Goal: Task Accomplishment & Management: Manage account settings

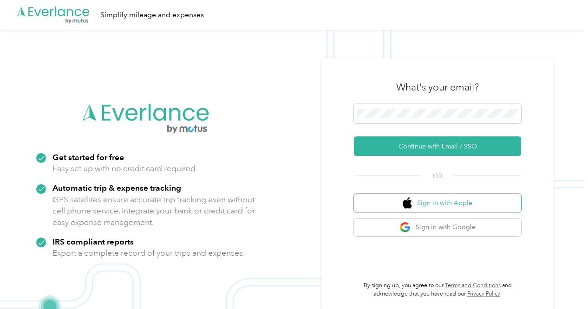
click at [456, 202] on button "Sign in with Apple" at bounding box center [437, 203] width 167 height 18
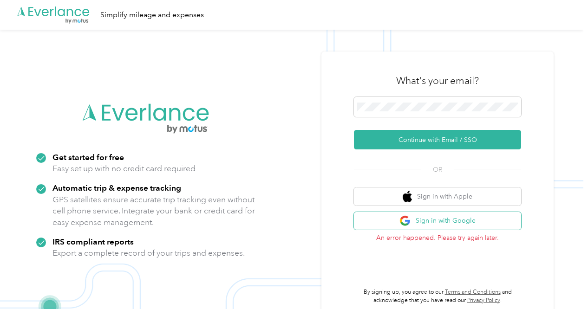
click at [451, 221] on button "Sign in with Google" at bounding box center [437, 221] width 167 height 18
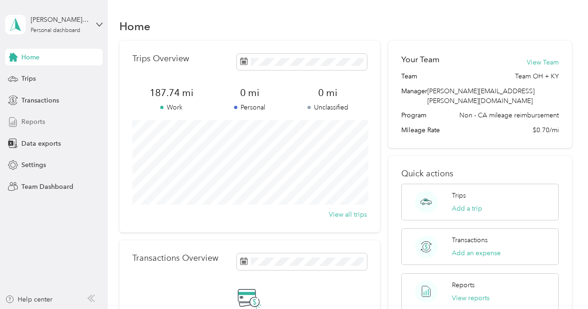
click at [33, 122] on span "Reports" at bounding box center [33, 122] width 24 height 10
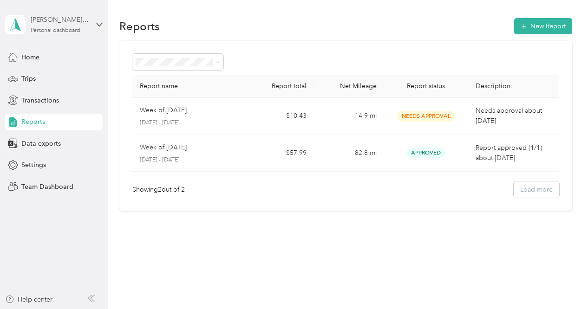
click at [53, 26] on div "[PERSON_NAME][EMAIL_ADDRESS][PERSON_NAME][DOMAIN_NAME] Personal dashboard" at bounding box center [60, 24] width 58 height 19
click at [52, 73] on div "Team dashboard" at bounding box center [38, 73] width 50 height 10
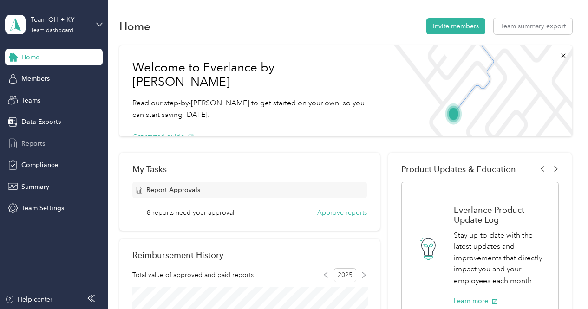
click at [36, 143] on span "Reports" at bounding box center [33, 144] width 24 height 10
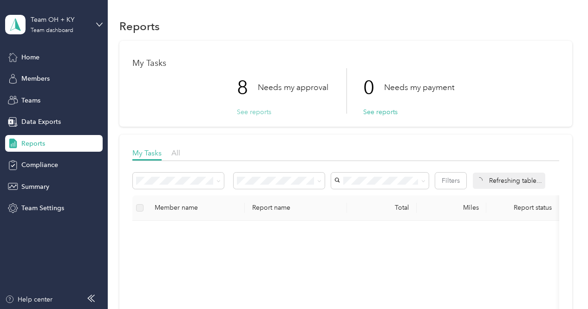
click at [261, 112] on button "See reports" at bounding box center [254, 112] width 34 height 10
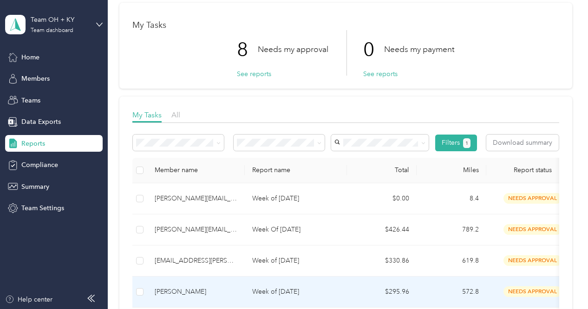
scroll to position [32, 0]
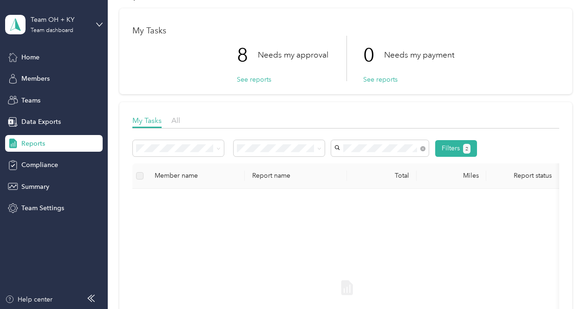
click at [361, 169] on li "[PERSON_NAME][EMAIL_ADDRESS][DOMAIN_NAME]" at bounding box center [379, 175] width 97 height 36
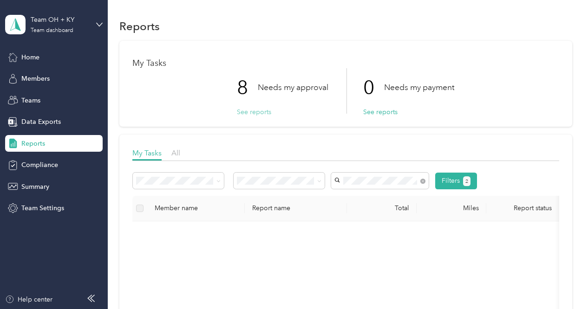
click at [252, 110] on button "See reports" at bounding box center [254, 112] width 34 height 10
click at [34, 79] on span "Members" at bounding box center [35, 79] width 28 height 10
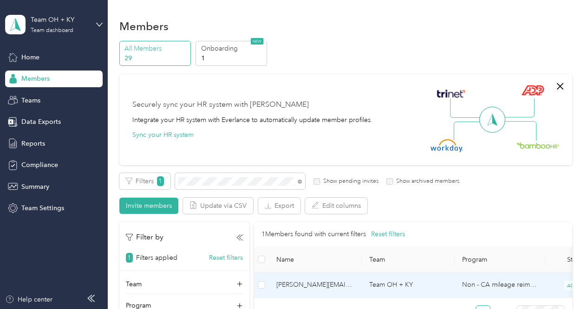
click at [326, 285] on span "[PERSON_NAME][EMAIL_ADDRESS][DOMAIN_NAME]" at bounding box center [315, 285] width 78 height 10
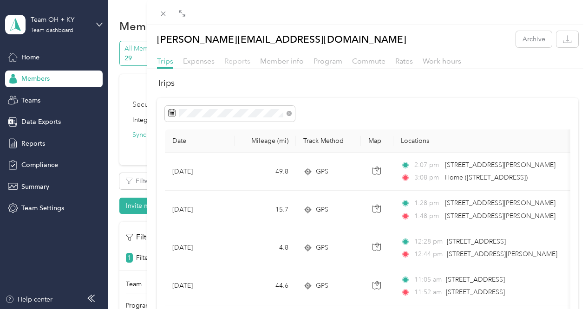
click at [237, 57] on span "Reports" at bounding box center [237, 61] width 26 height 9
